Goal: Task Accomplishment & Management: Use online tool/utility

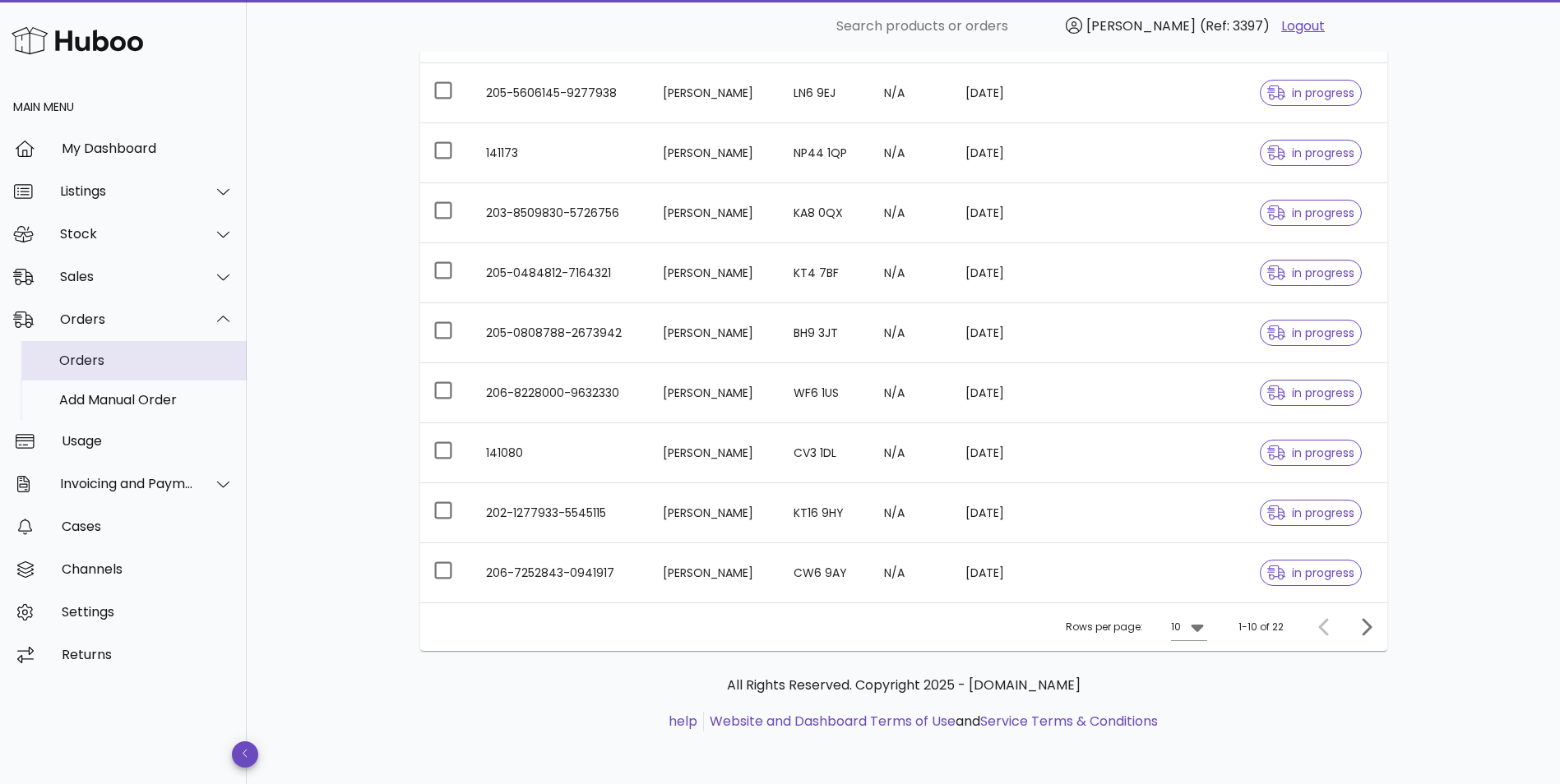
click at [94, 356] on div "Orders" at bounding box center [146, 361] width 174 height 15
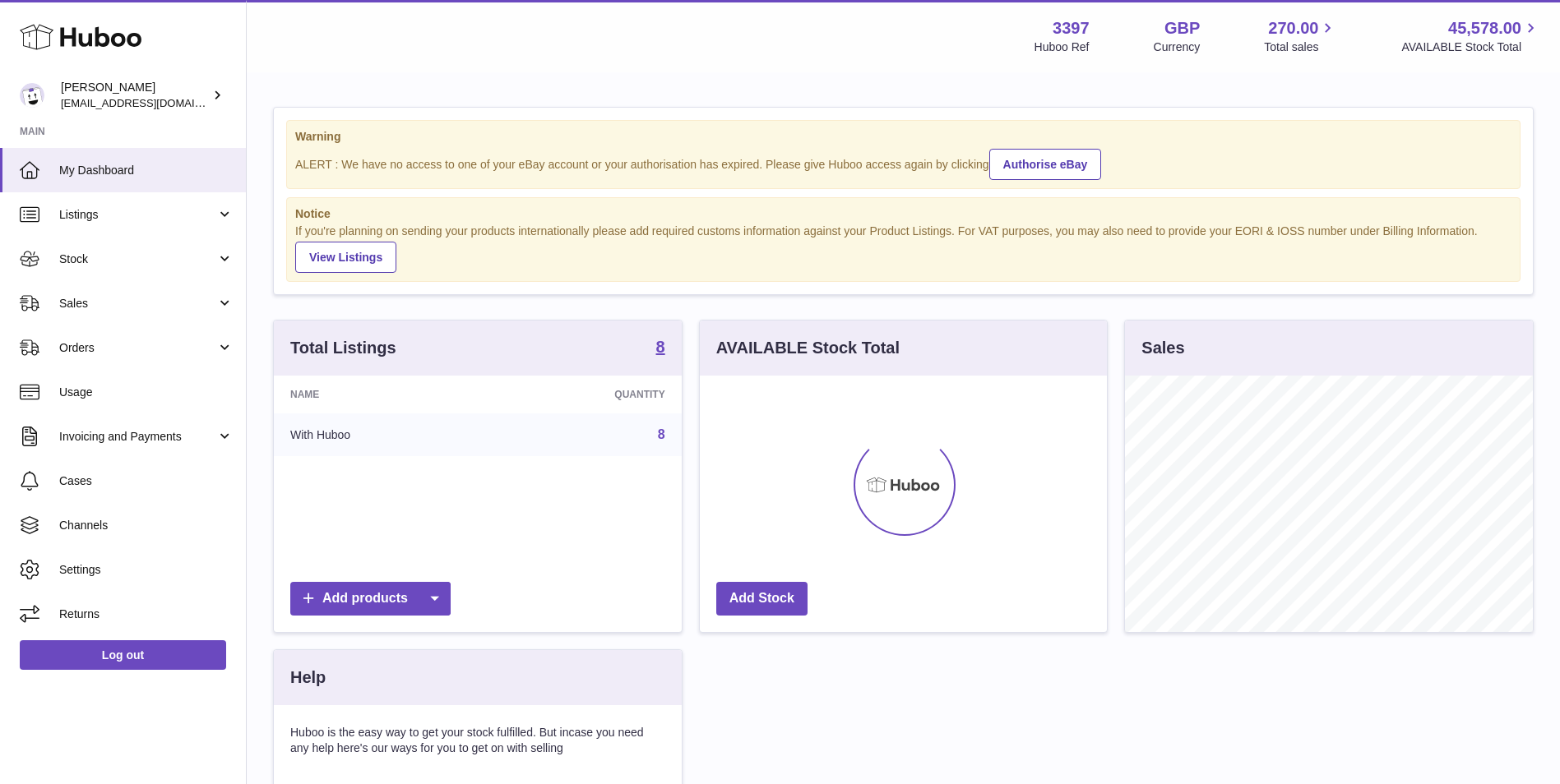
scroll to position [256, 407]
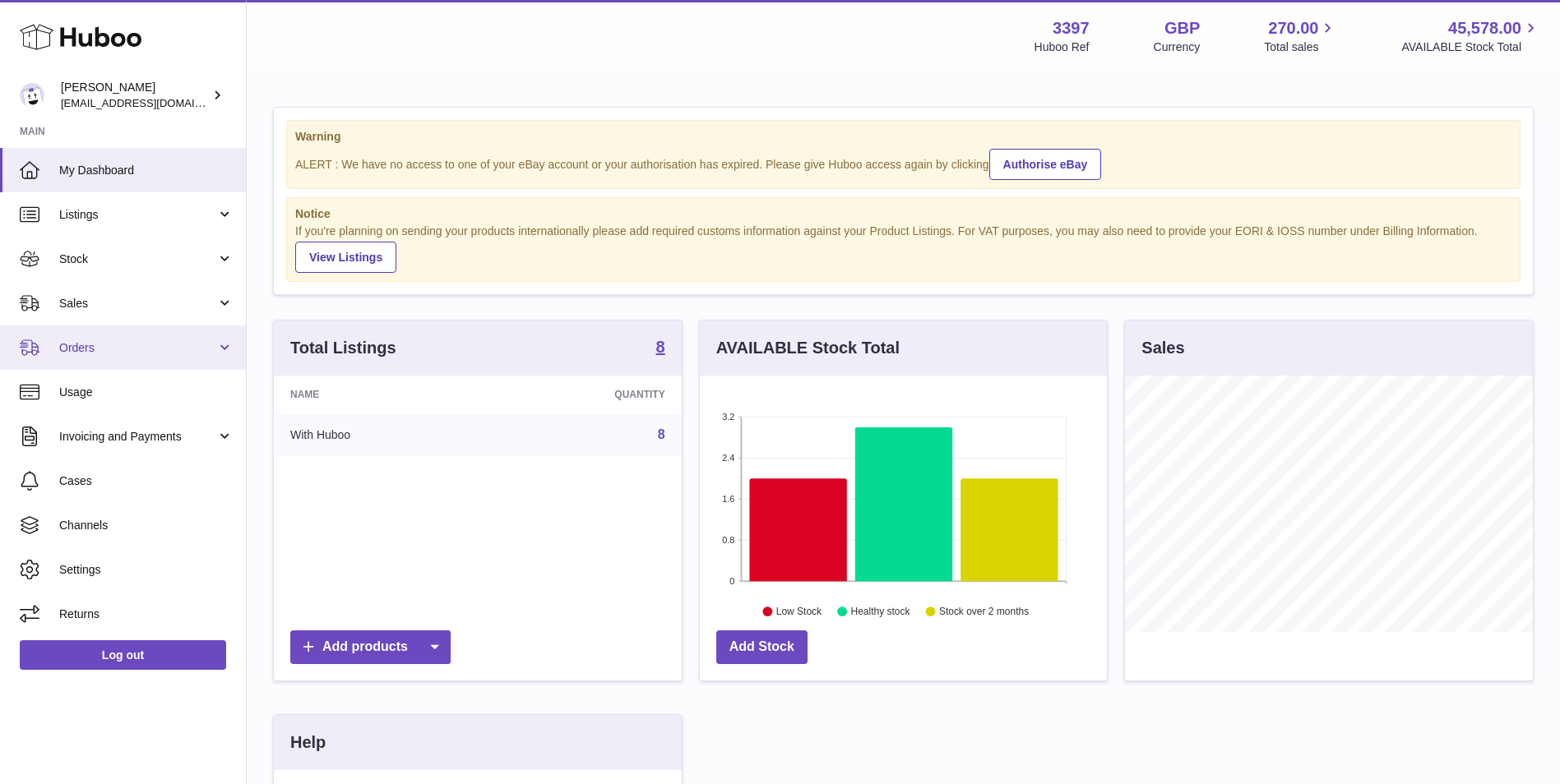
click at [91, 349] on span "Orders" at bounding box center [138, 348] width 157 height 15
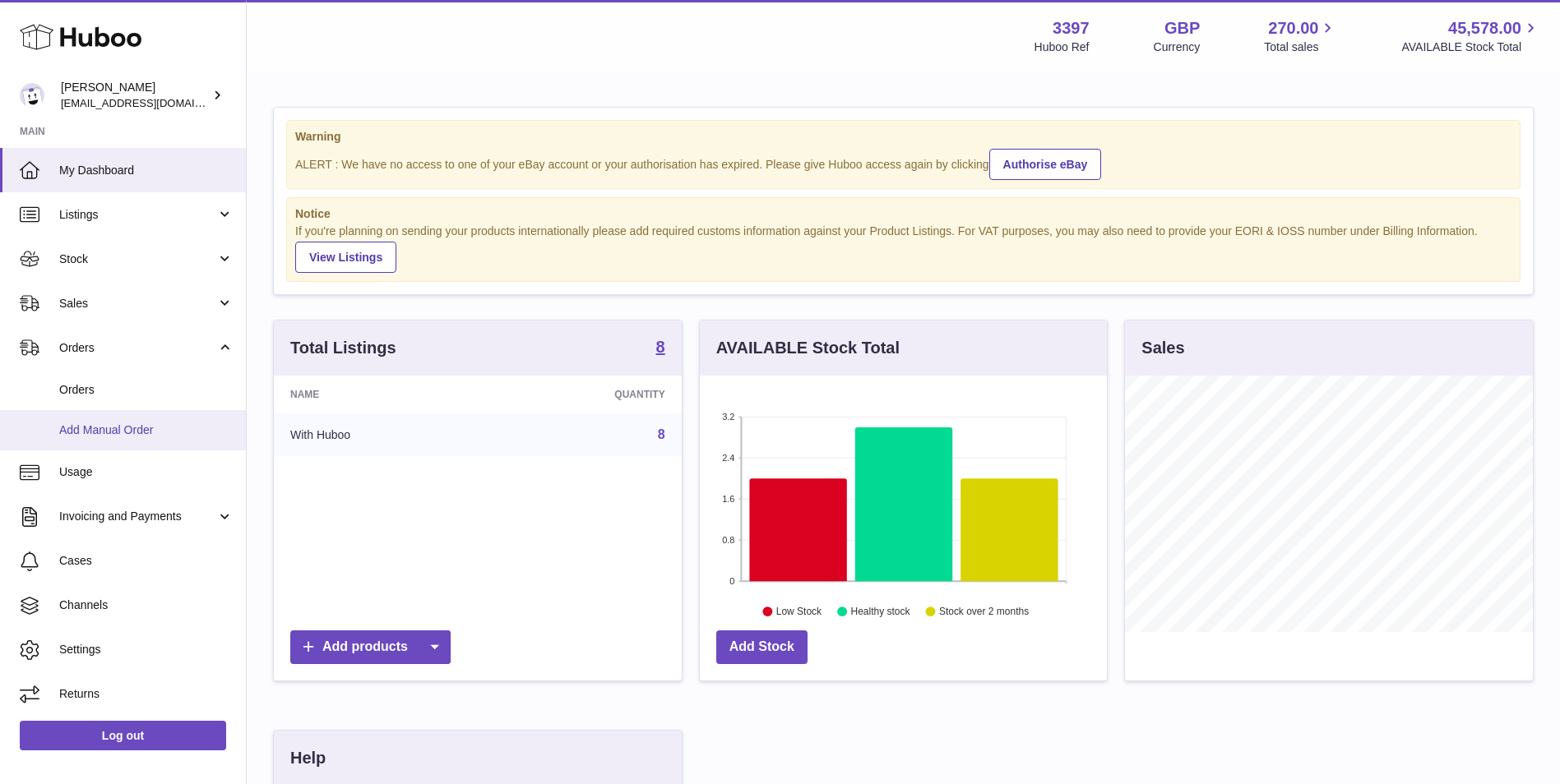
click at [101, 426] on span "Add Manual Order" at bounding box center [146, 430] width 174 height 15
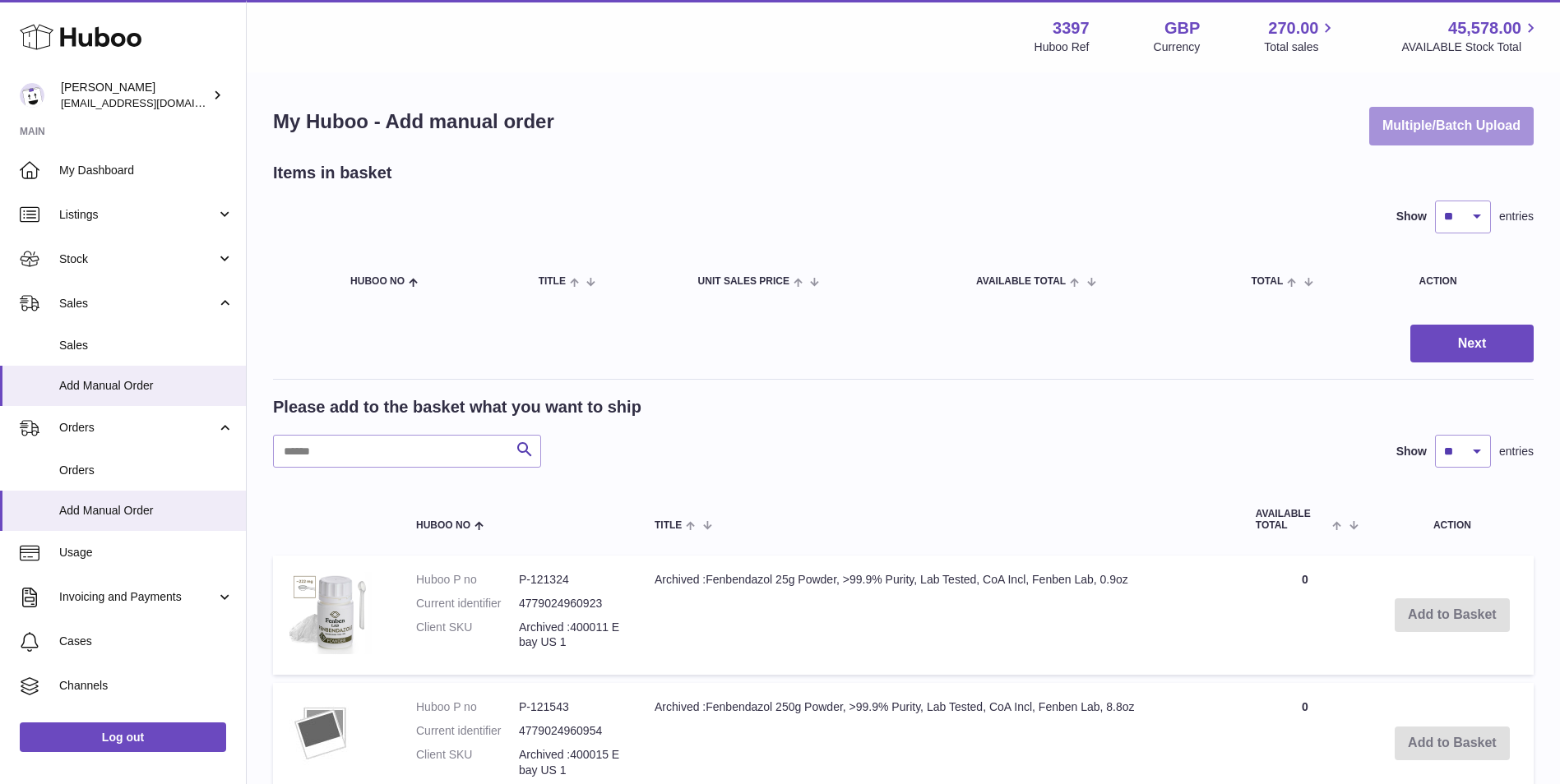
click at [1437, 124] on button "Multiple/Batch Upload" at bounding box center [1451, 126] width 164 height 39
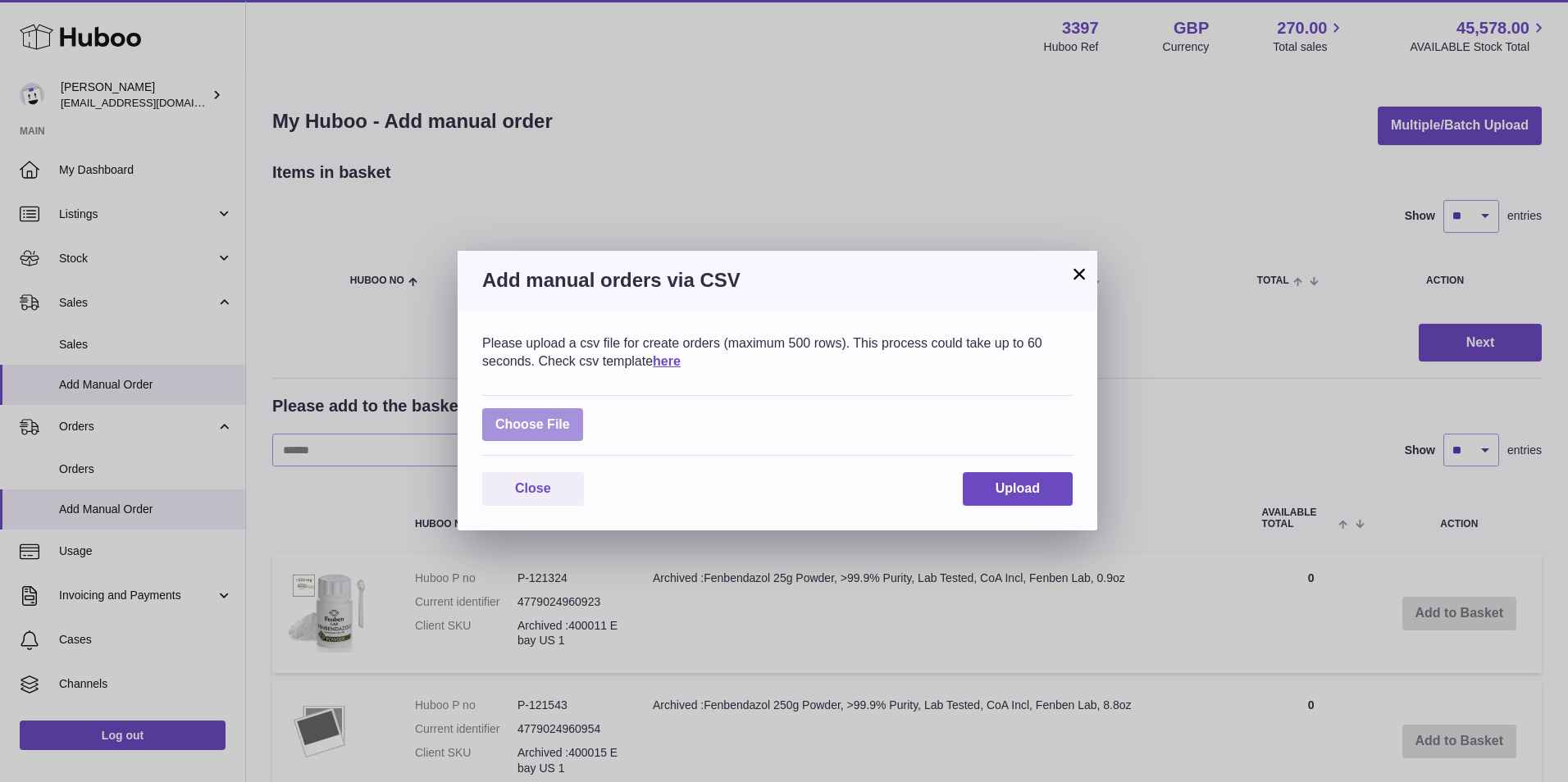
click at [527, 423] on label at bounding box center [532, 425] width 100 height 33
click at [570, 417] on input "file" at bounding box center [570, 416] width 1 height 1
type input "**********"
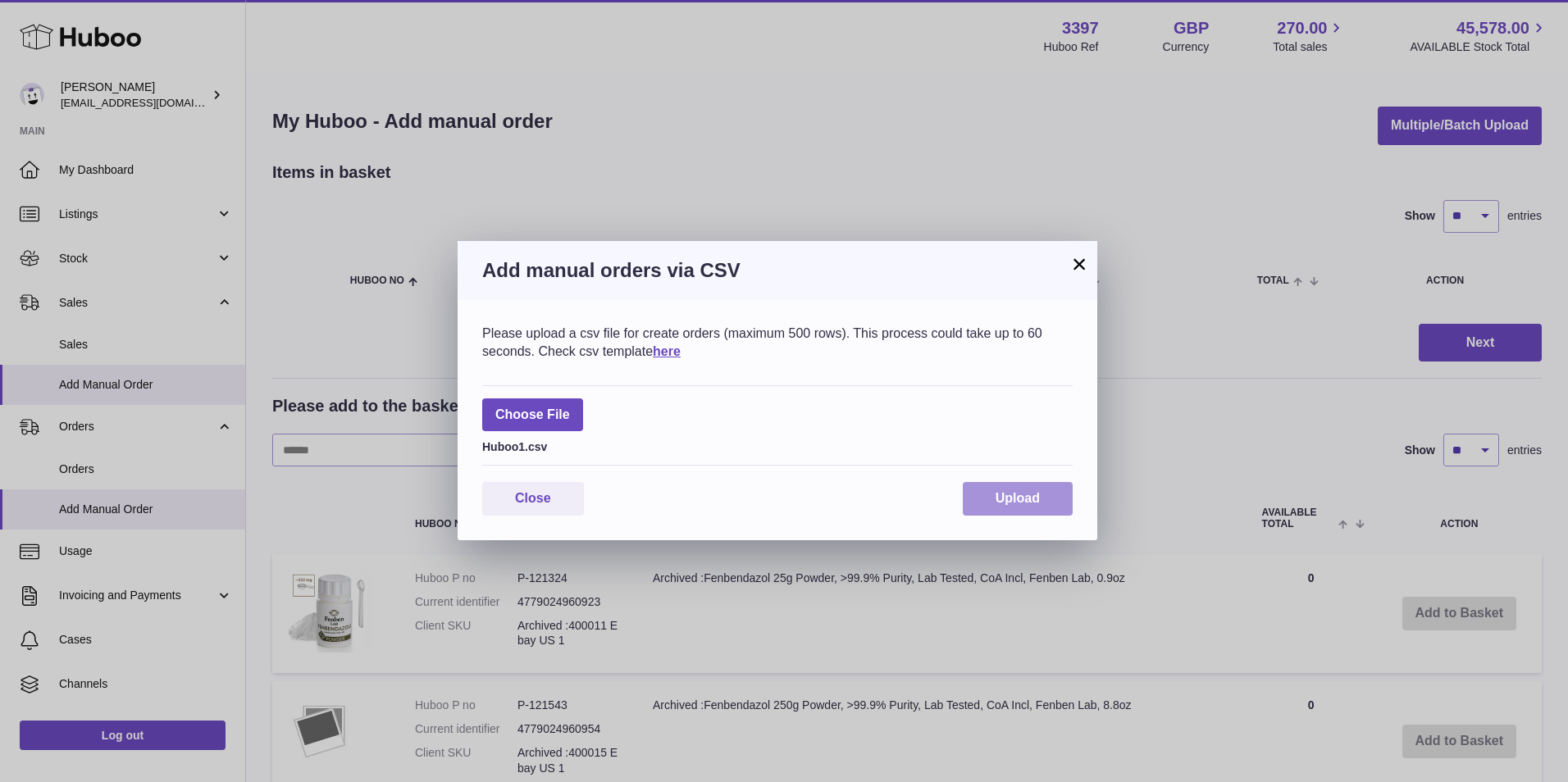
click at [996, 502] on span "Upload" at bounding box center [1018, 498] width 45 height 14
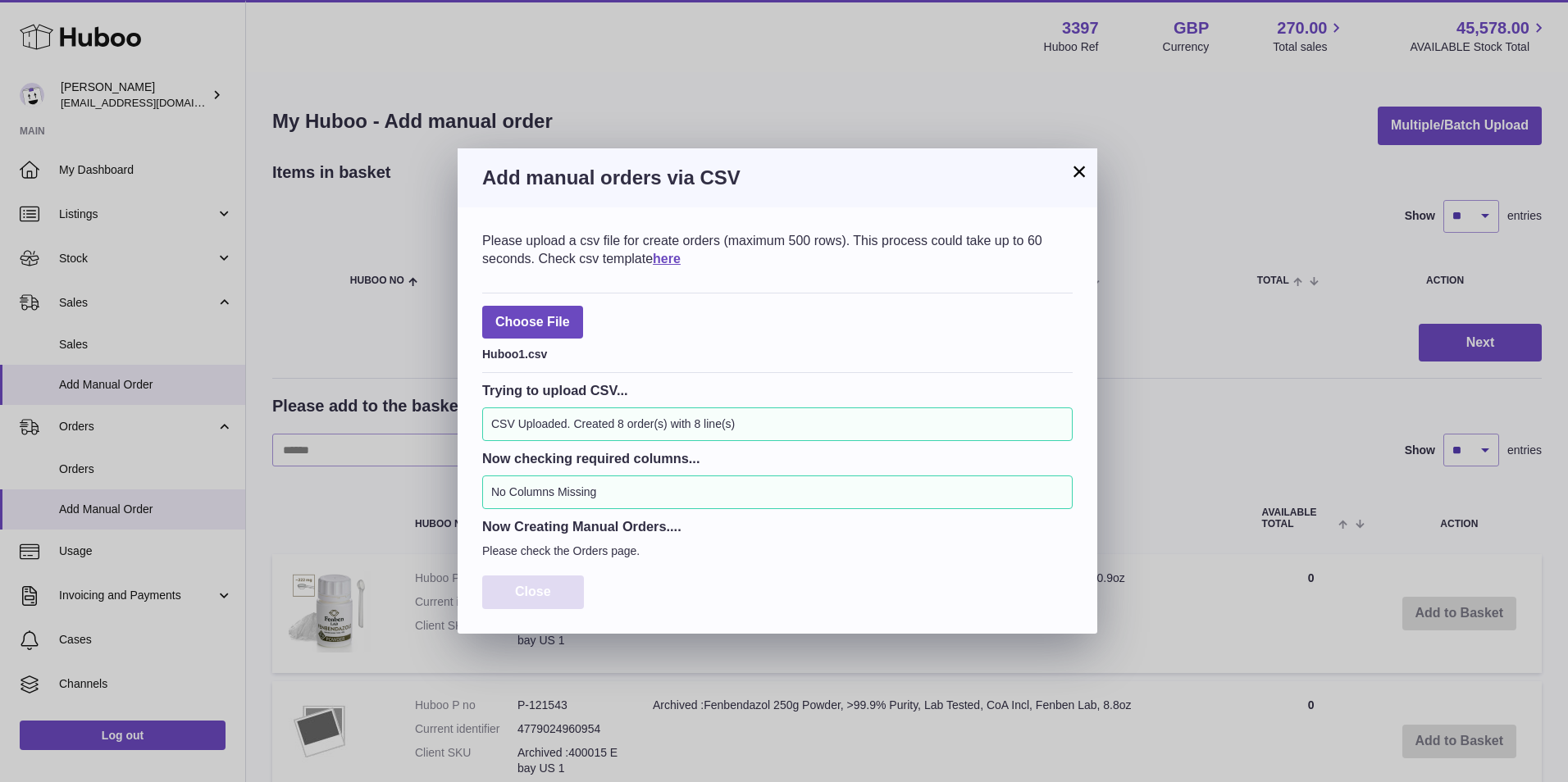
click at [544, 584] on button "Close" at bounding box center [533, 591] width 101 height 33
